Goal: Check status: Check status

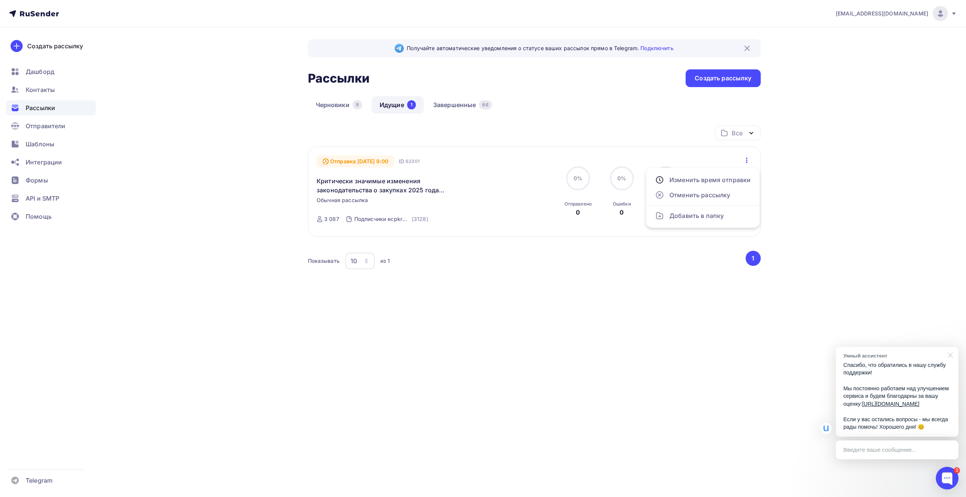
click at [950, 347] on div at bounding box center [948, 354] width 19 height 15
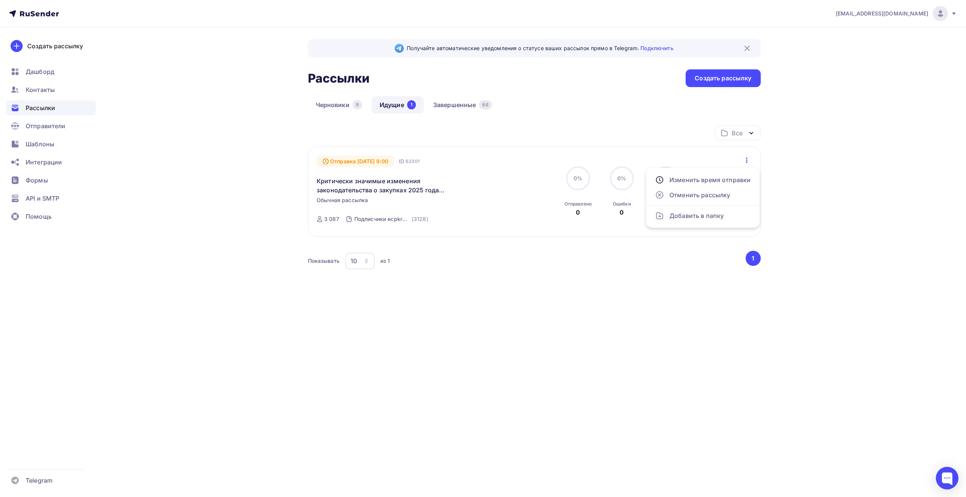
click at [462, 24] on nav "info@ecargentum.ru Аккаунт Тарифы Выйти Создать рассылку Дашборд Контакты Рассы…" at bounding box center [483, 13] width 966 height 27
click at [439, 21] on nav "info@ecargentum.ru Аккаунт Тарифы Выйти Создать рассылку Дашборд Контакты Рассы…" at bounding box center [483, 13] width 966 height 27
click at [431, 20] on nav "info@ecargentum.ru Аккаунт Тарифы Выйти Создать рассылку Дашборд Контакты Рассы…" at bounding box center [483, 13] width 966 height 27
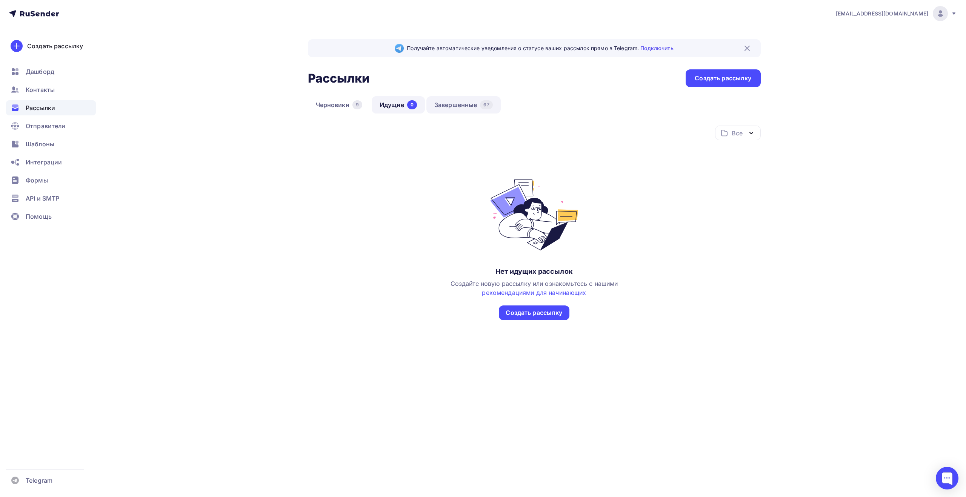
click at [459, 108] on link "Завершенные 67" at bounding box center [463, 104] width 74 height 17
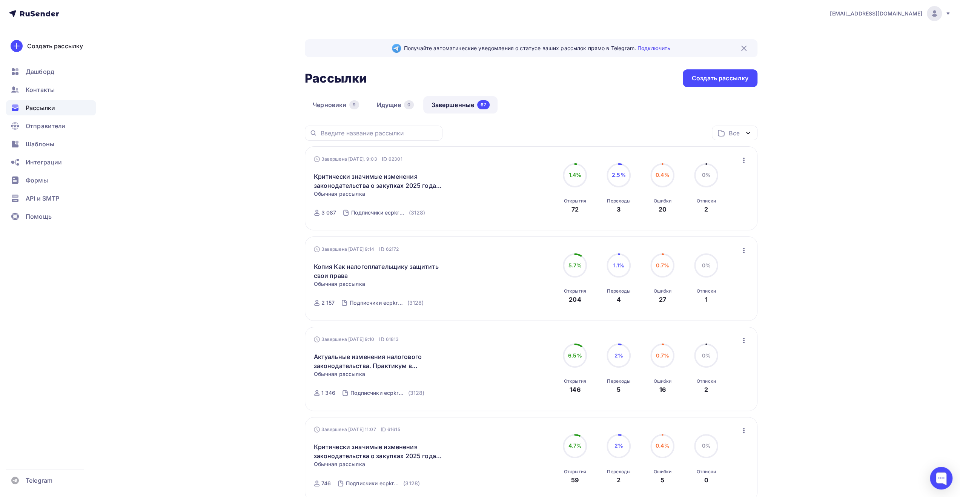
click at [743, 161] on icon "button" at bounding box center [743, 160] width 9 height 9
click at [733, 193] on div "Обзор рассылки" at bounding box center [709, 194] width 77 height 9
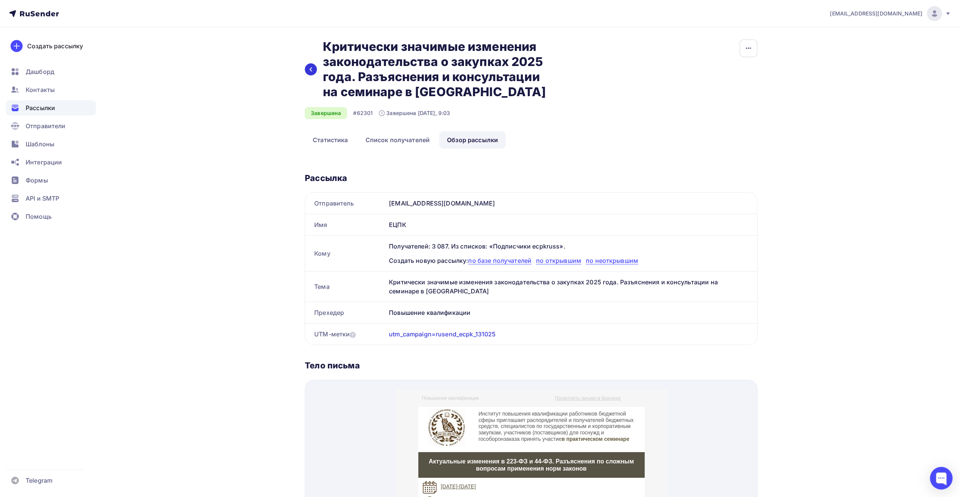
click at [311, 71] on icon at bounding box center [311, 70] width 3 height 4
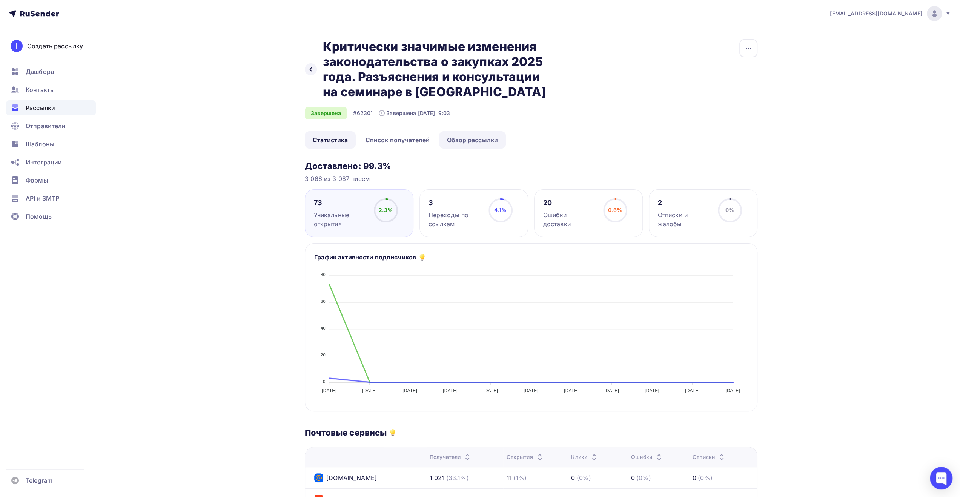
click at [476, 143] on link "Обзор рассылки" at bounding box center [472, 139] width 67 height 17
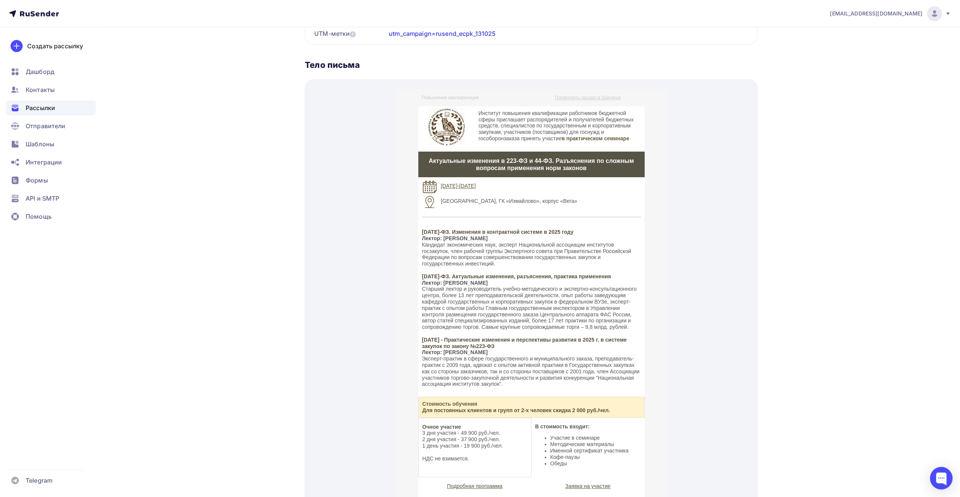
scroll to position [302, 0]
